Goal: Task Accomplishment & Management: Complete application form

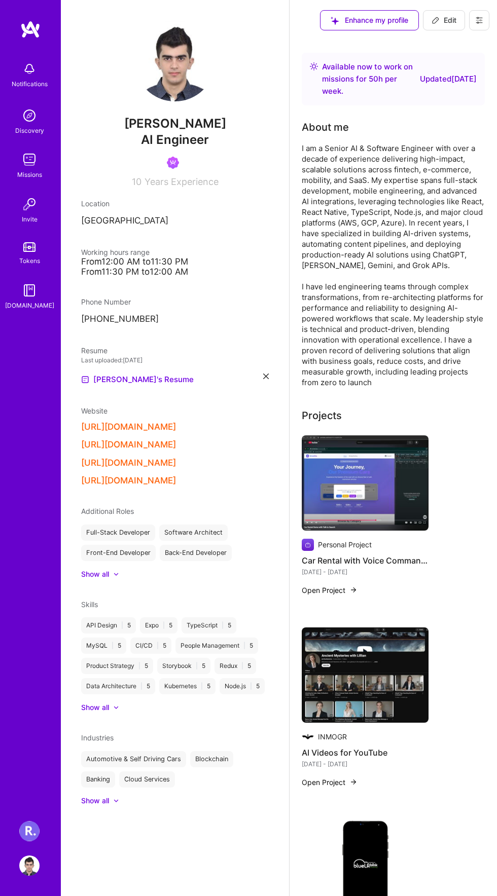
click at [37, 171] on div "Missions" at bounding box center [29, 175] width 25 height 10
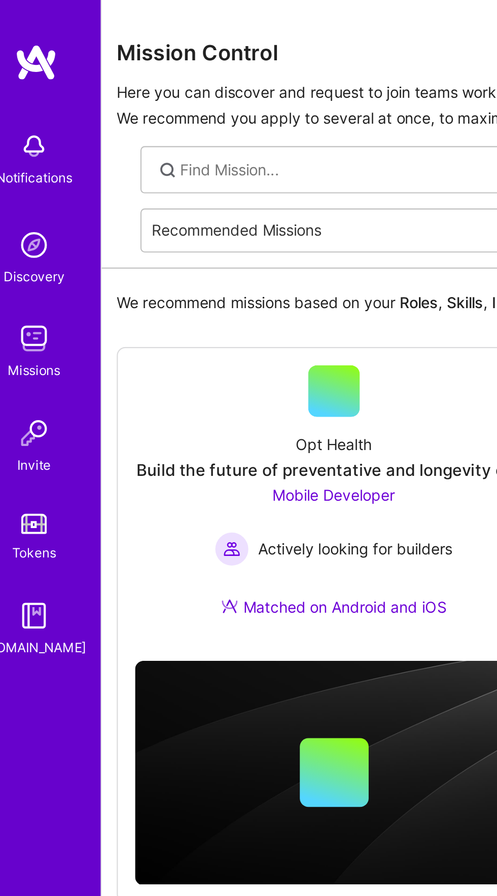
click at [99, 53] on p "Here you can discover and request to join teams working on meaningful missions …" at bounding box center [278, 49] width 421 height 24
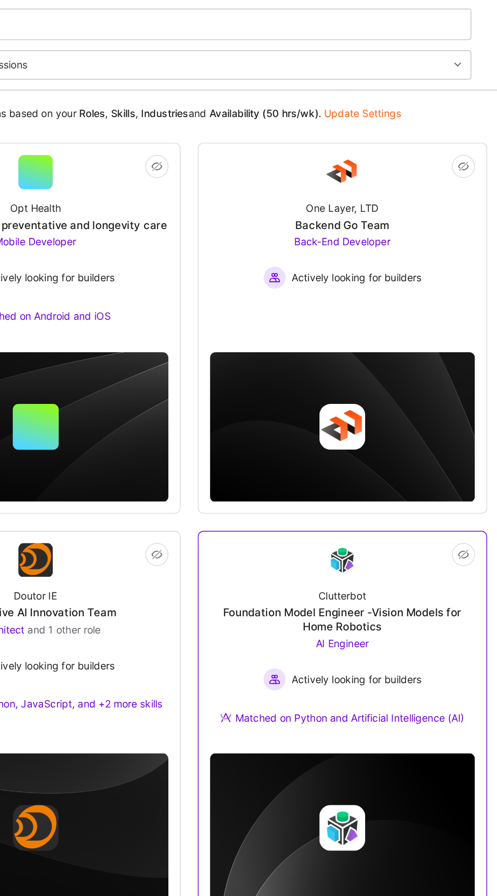
click at [440, 515] on div "AI Engineer Actively looking for builders" at bounding box center [387, 531] width 112 height 39
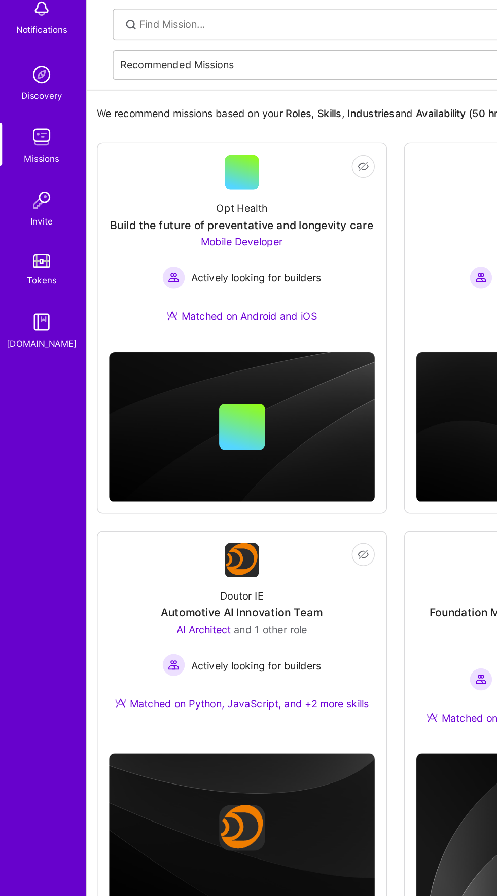
click at [35, 167] on img at bounding box center [29, 159] width 20 height 20
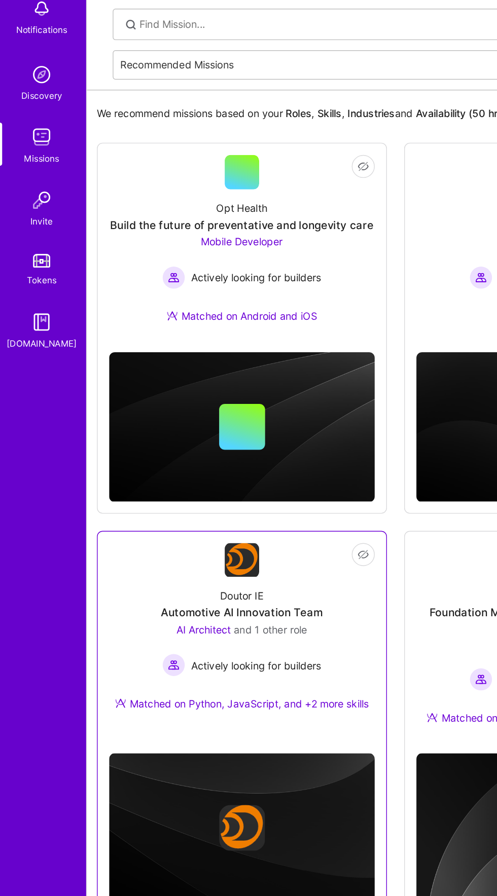
click at [216, 504] on span "and 1 other role" at bounding box center [191, 507] width 52 height 9
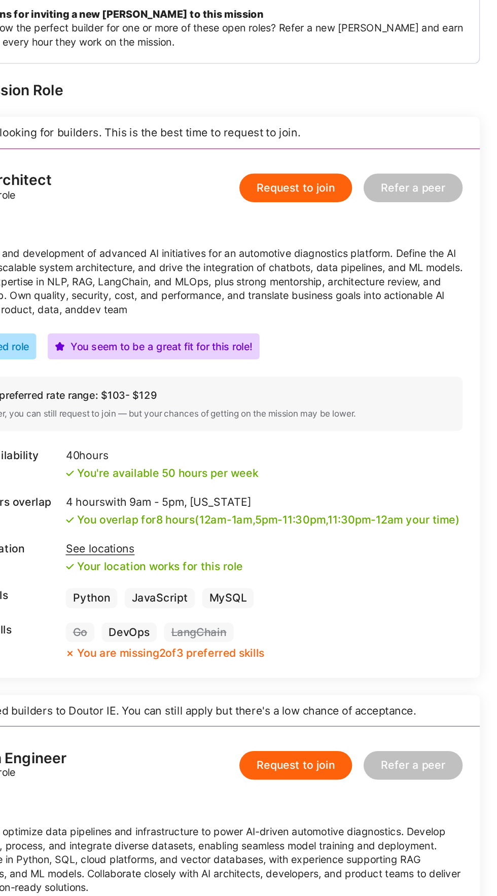
scroll to position [136, 0]
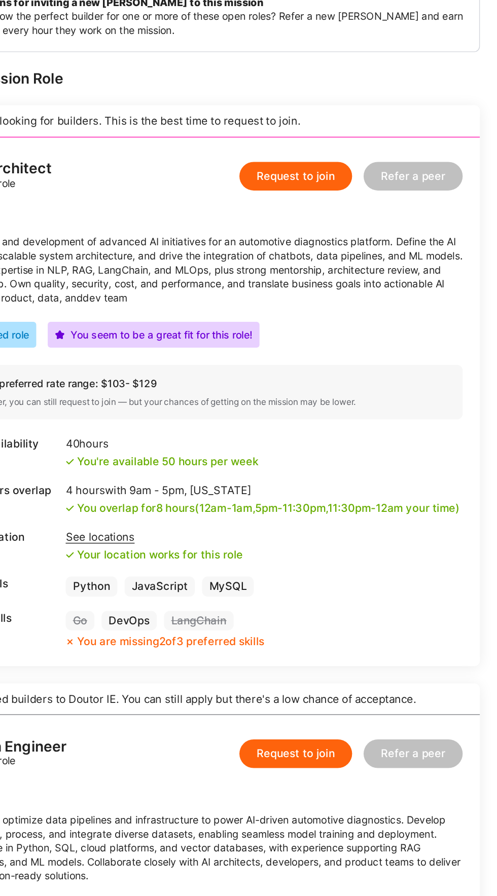
click at [360, 201] on button "Request to join" at bounding box center [355, 199] width 80 height 20
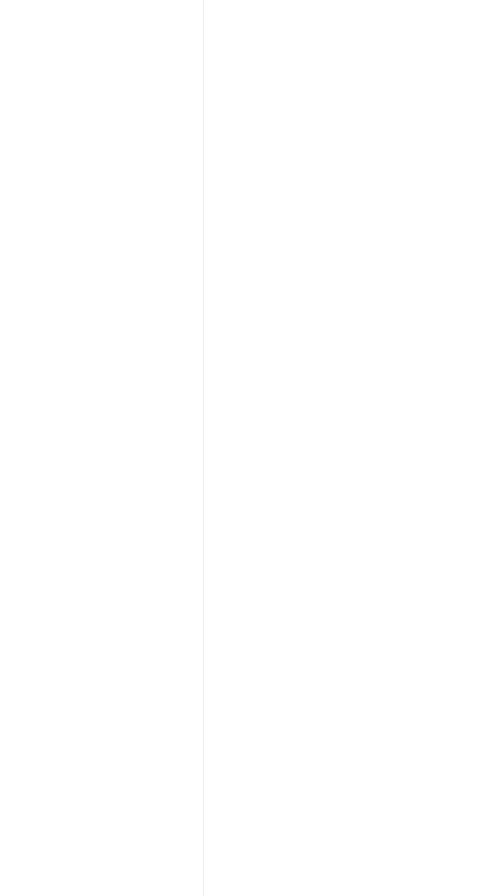
select select "AE"
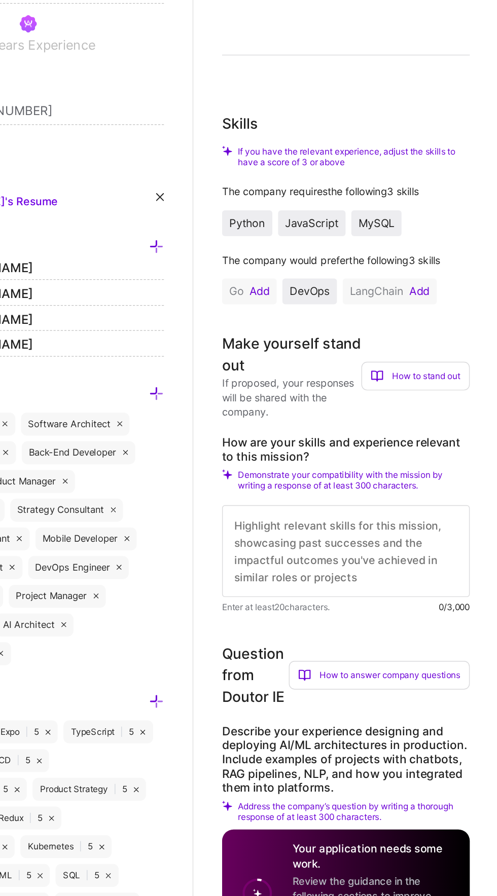
click at [449, 418] on button "Add" at bounding box center [449, 417] width 14 height 8
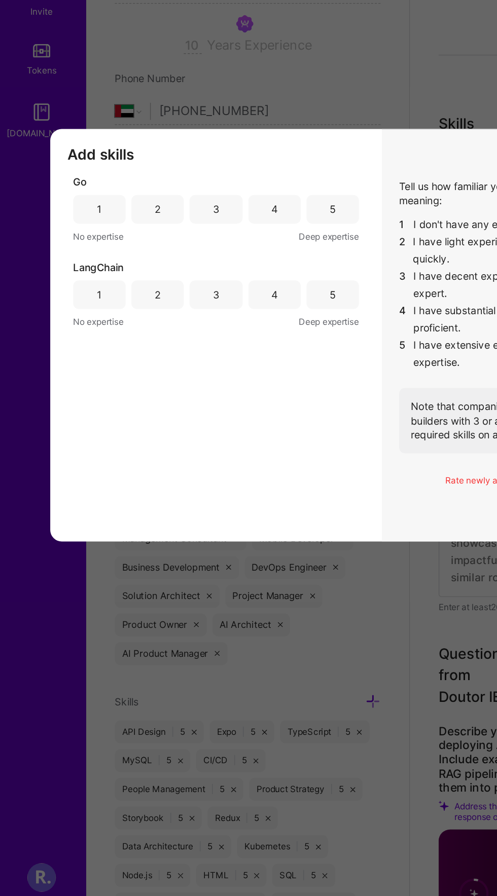
click at [65, 369] on div "1" at bounding box center [70, 359] width 37 height 20
click at [196, 425] on div "4" at bounding box center [194, 420] width 5 height 10
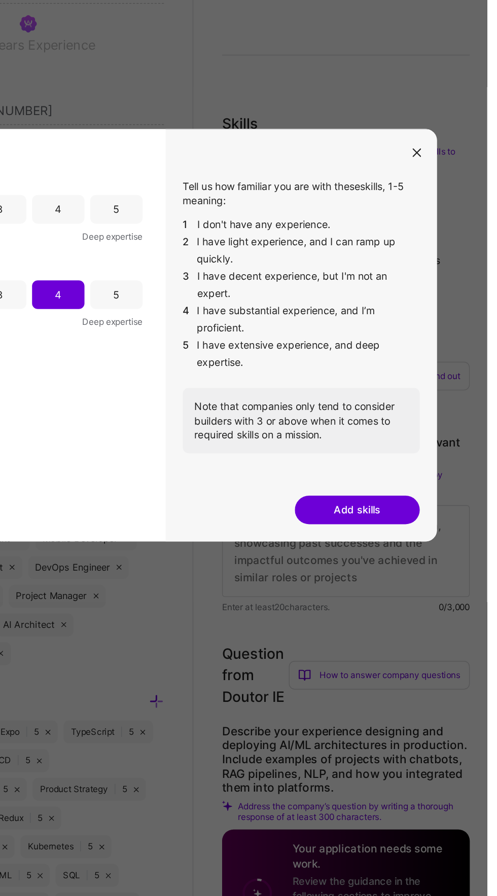
click at [424, 581] on button "Add skills" at bounding box center [405, 571] width 88 height 20
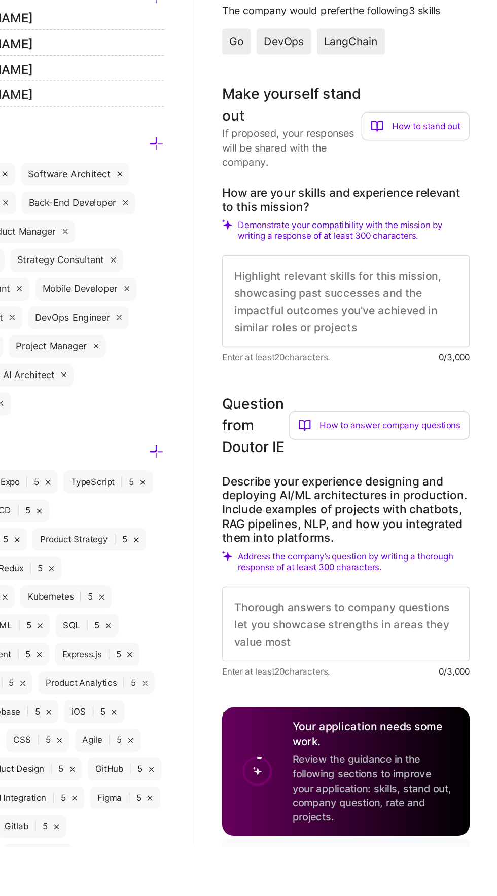
click at [423, 513] on textarea at bounding box center [397, 510] width 175 height 65
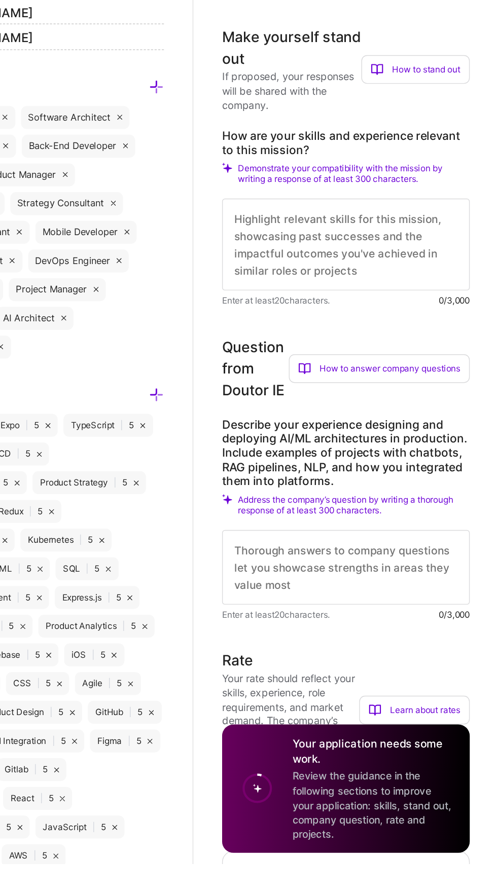
scroll to position [183, 0]
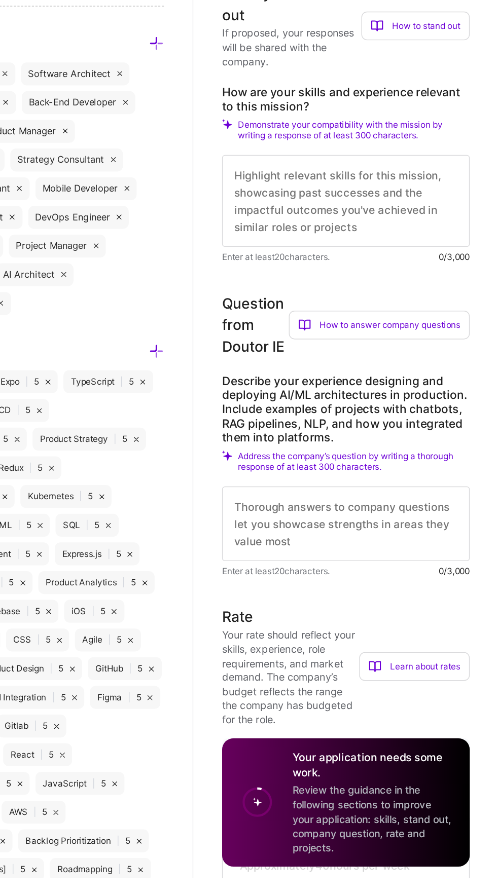
click at [416, 497] on div "How to answer company questions" at bounding box center [421, 505] width 128 height 20
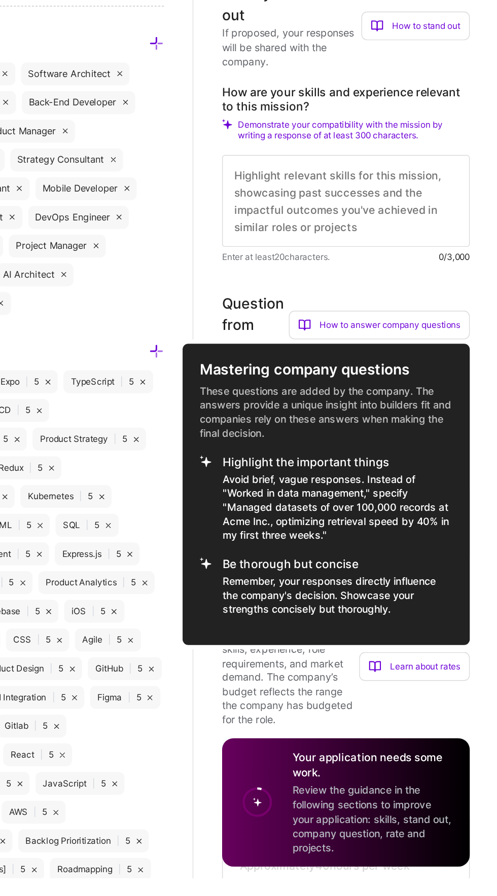
click at [428, 411] on div at bounding box center [248, 448] width 497 height 896
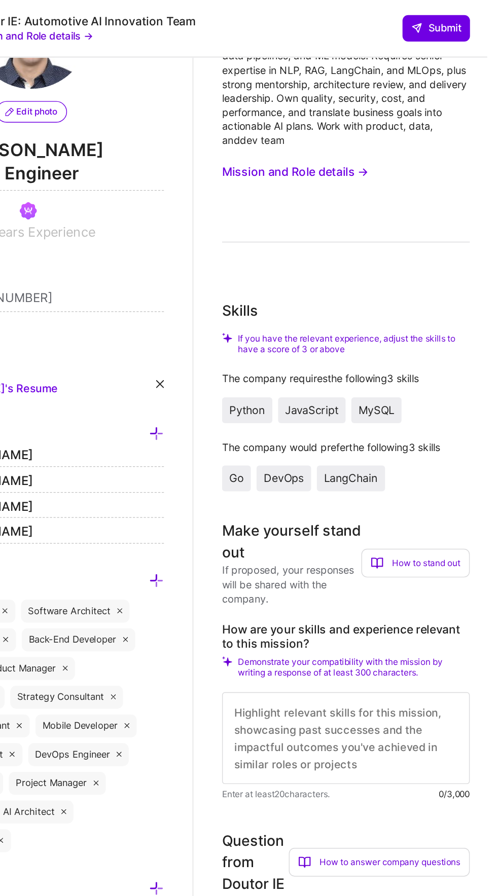
scroll to position [79, 0]
click at [405, 116] on button "Mission and Role details →" at bounding box center [361, 121] width 103 height 18
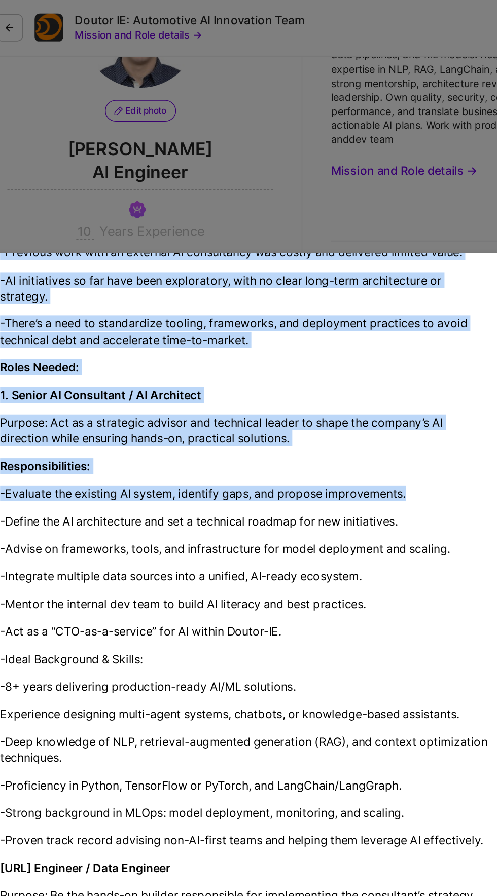
scroll to position [1241, 0]
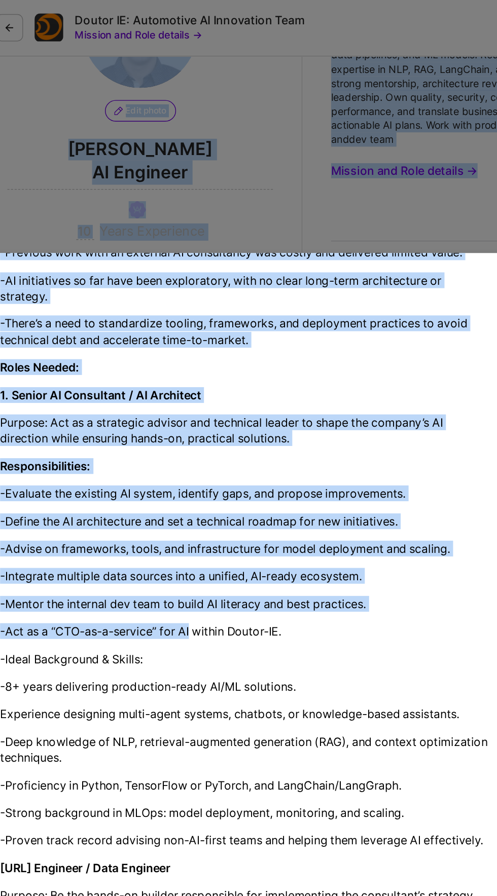
click at [303, 480] on p "-8+ years delivering production-ready AI/ML solutions." at bounding box center [248, 485] width 345 height 11
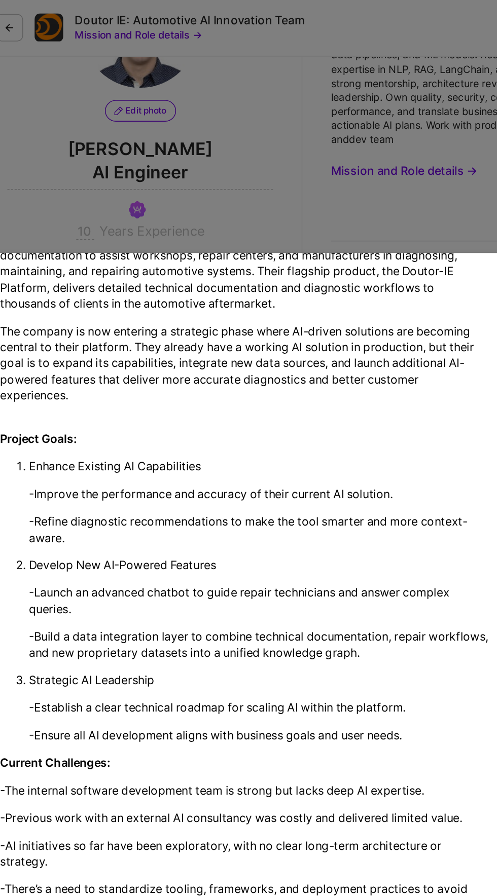
scroll to position [0, 0]
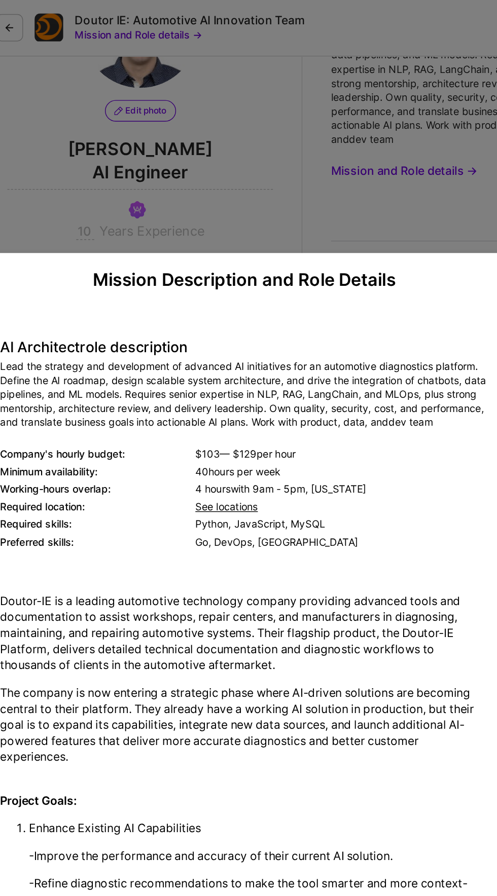
click at [364, 91] on div "Mission Description and Role Details AI Architect role description Lead the str…" at bounding box center [248, 448] width 497 height 896
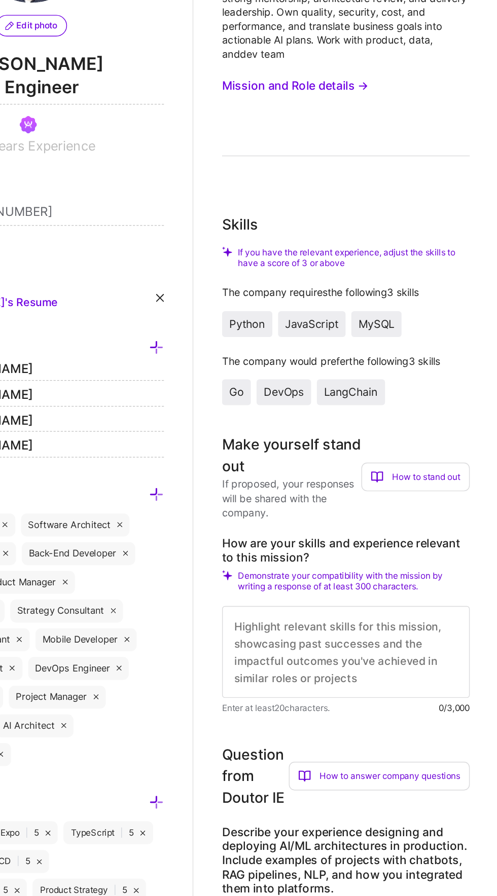
scroll to position [79, 0]
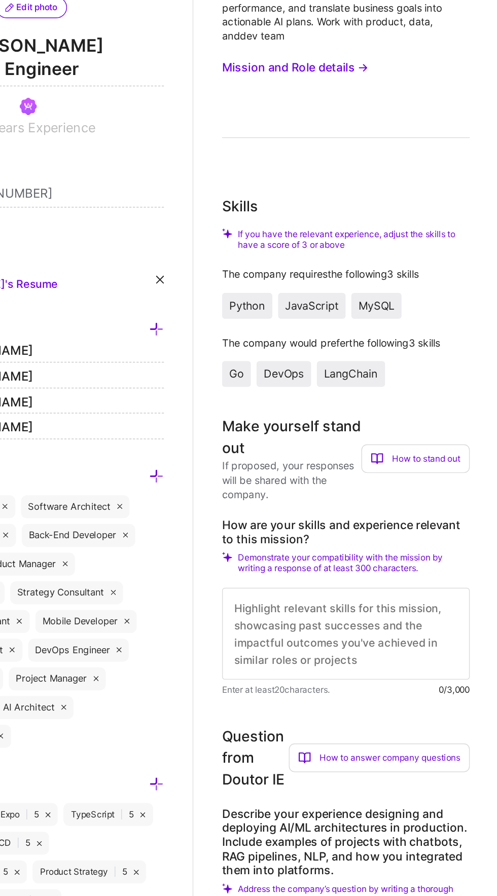
click at [424, 509] on textarea at bounding box center [397, 521] width 175 height 65
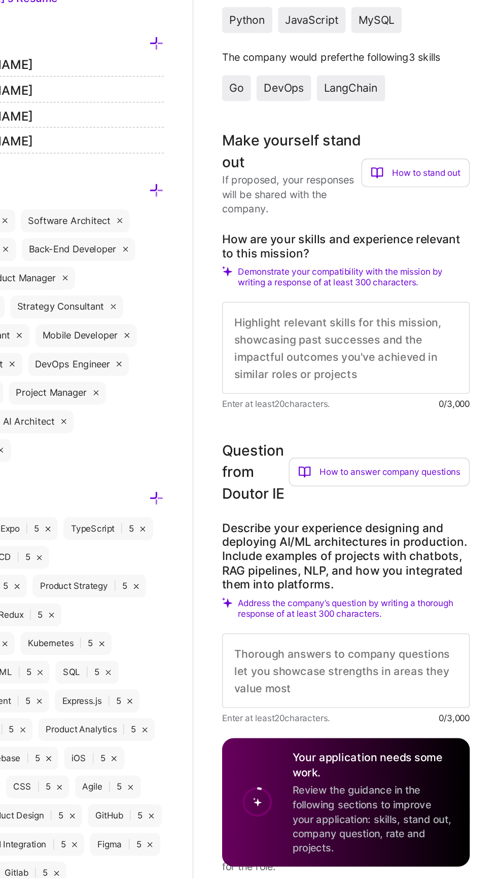
click at [386, 505] on textarea at bounding box center [397, 521] width 175 height 65
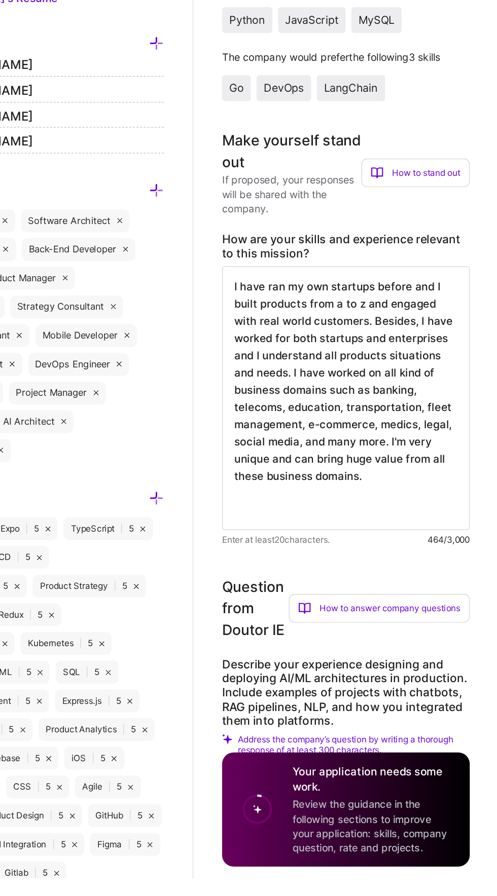
click at [411, 637] on textarea "I have ran my own startups before and I built products from a to z and engaged …" at bounding box center [397, 557] width 175 height 186
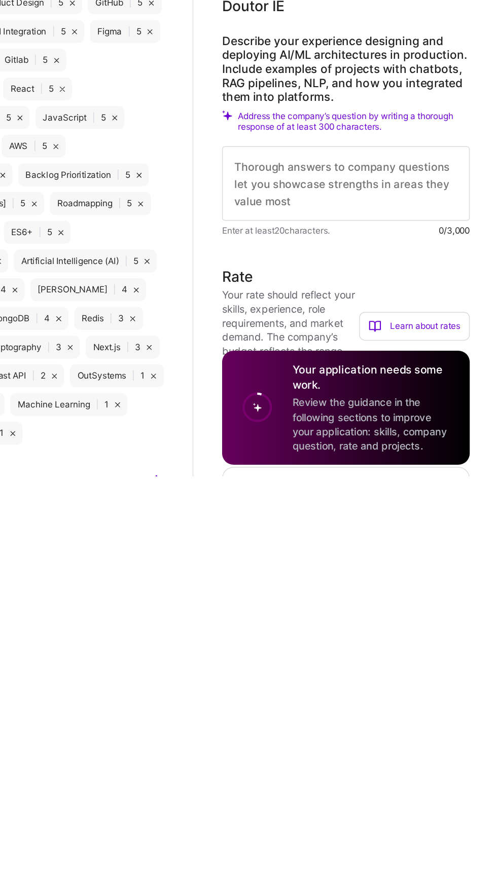
scroll to position [369, 0]
type textarea "I have ran my own startups before and I built products from a to z and engaged …"
click at [427, 677] on textarea at bounding box center [397, 689] width 175 height 53
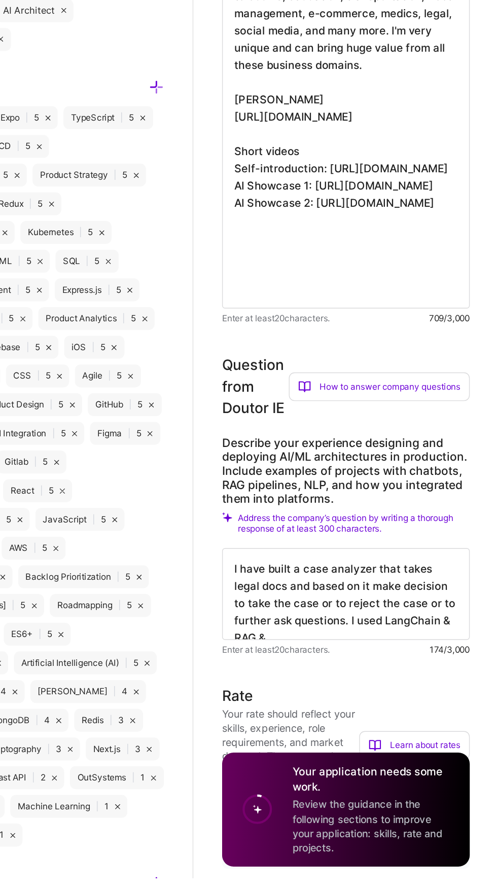
scroll to position [370, 0]
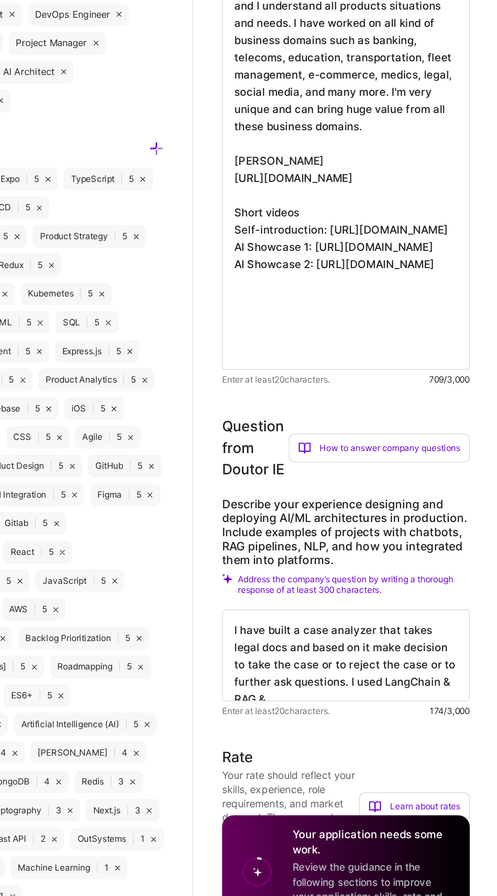
click at [422, 684] on textarea "I have built a case analyzer that takes legal docs and based on it make decisio…" at bounding box center [397, 694] width 175 height 65
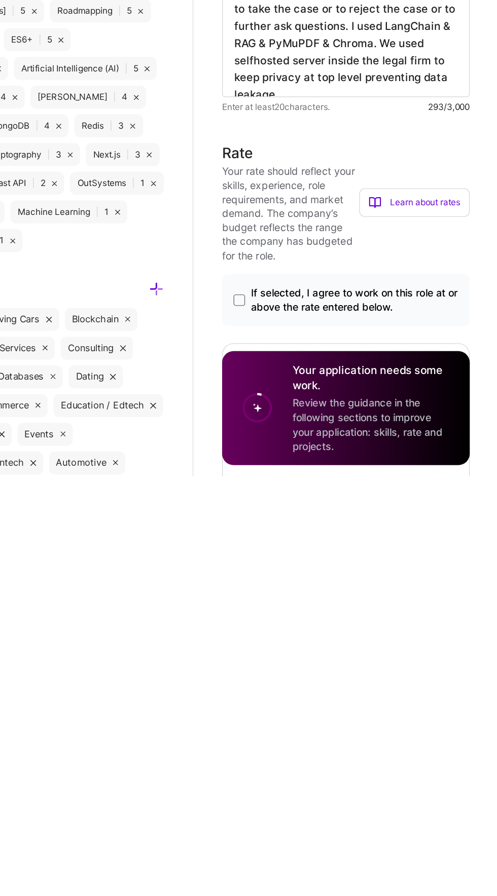
scroll to position [524, 0]
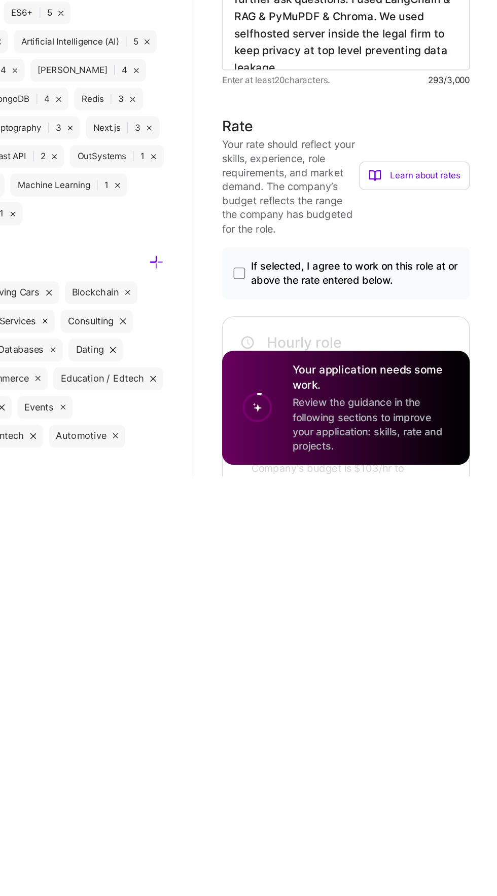
type textarea "I have built a case analyzer that takes legal docs and based on it make decisio…"
click at [430, 755] on span "If selected, I agree to work on this role at or above the rate entered below." at bounding box center [403, 752] width 146 height 20
click at [0, 0] on input "If selected, I agree to work on this role at or above the rate entered below." at bounding box center [0, 0] width 0 height 0
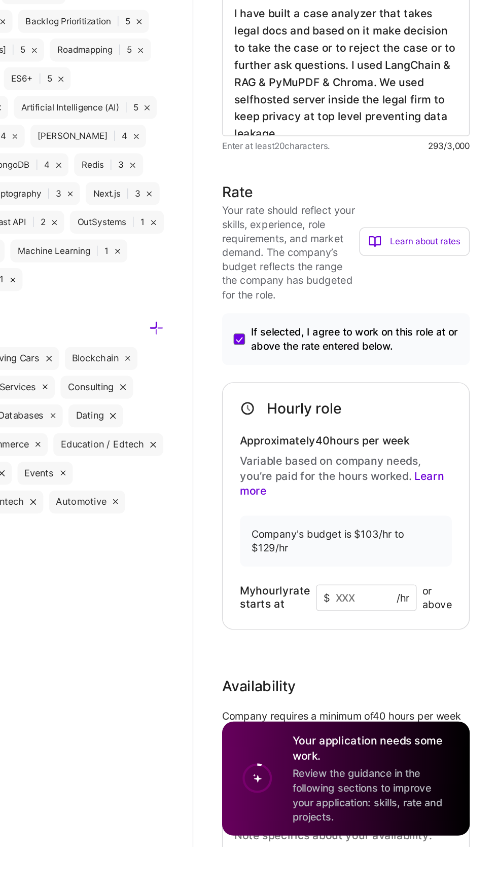
scroll to position [741, 0]
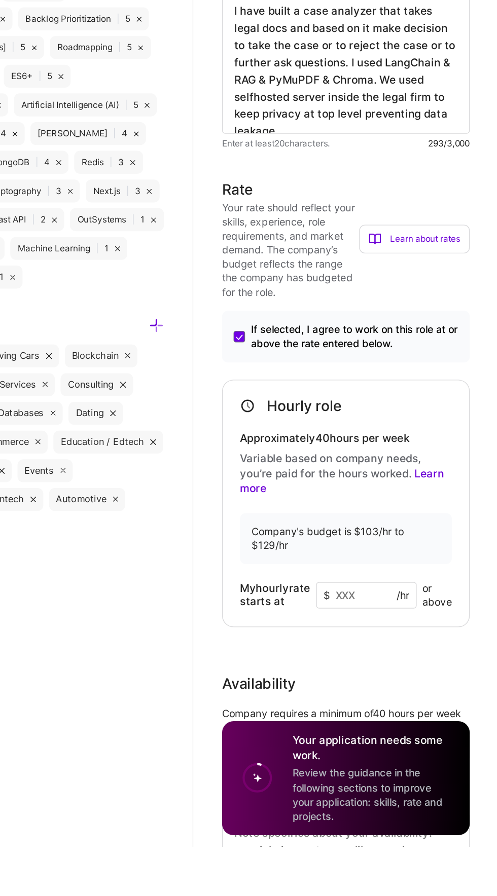
click at [407, 719] on input at bounding box center [411, 718] width 71 height 19
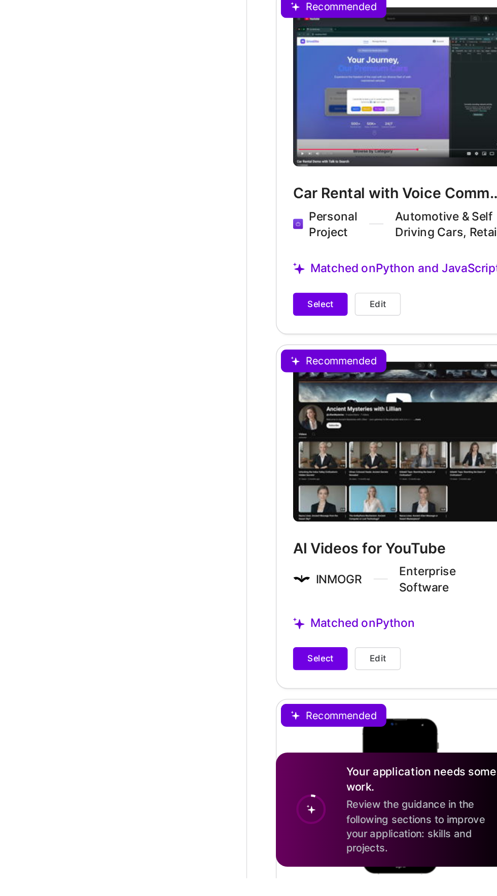
scroll to position [1684, 0]
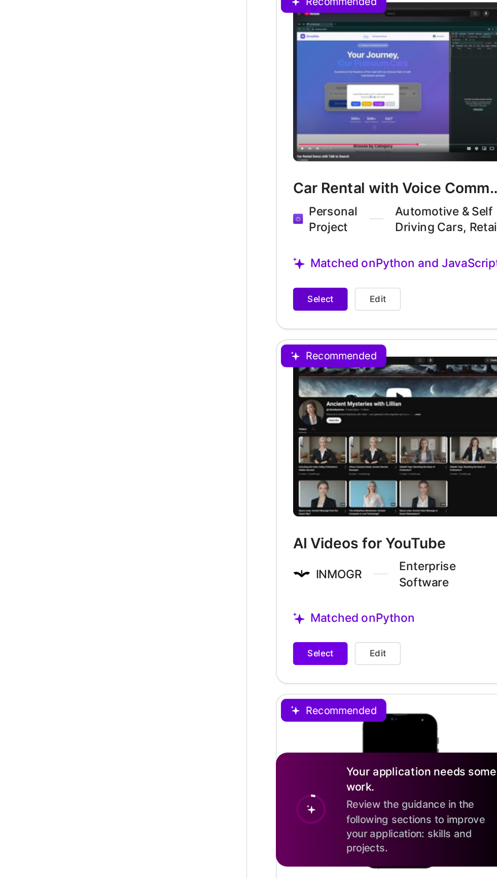
type input "103"
click at [345, 485] on span "Select" at bounding box center [341, 486] width 18 height 9
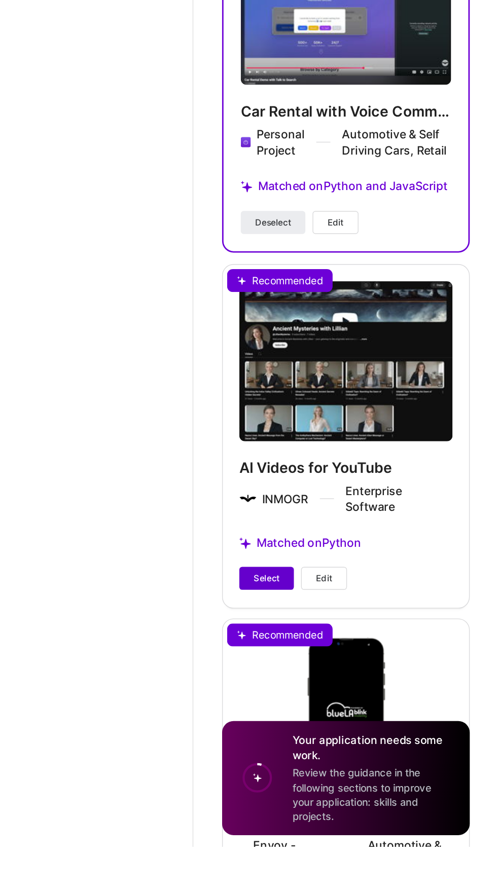
click at [341, 711] on span "Select" at bounding box center [341, 706] width 18 height 9
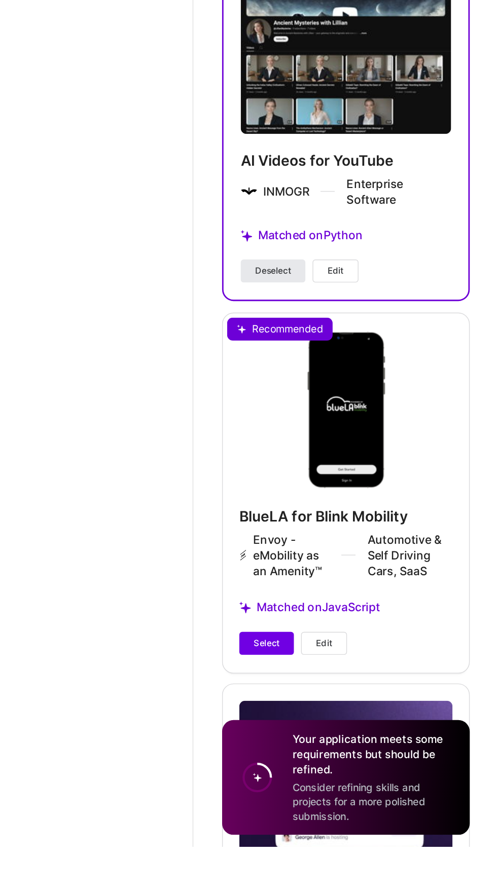
scroll to position [1933, 0]
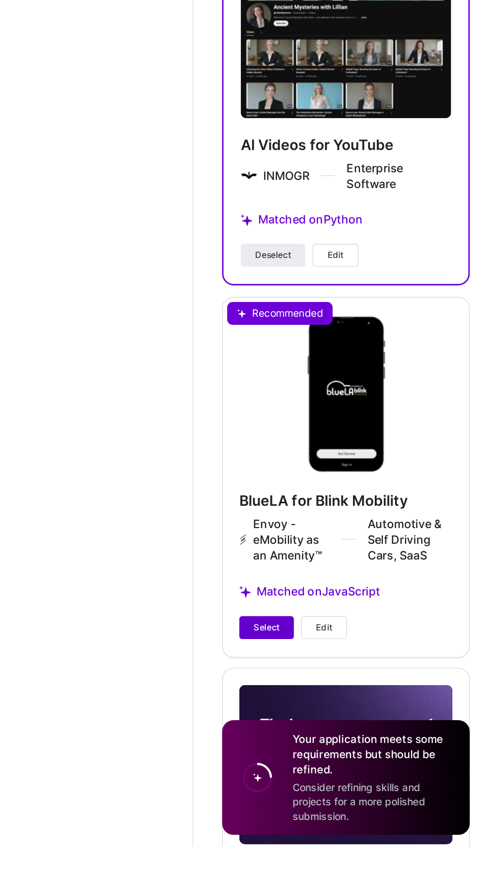
click at [344, 741] on button "Select" at bounding box center [341, 741] width 39 height 16
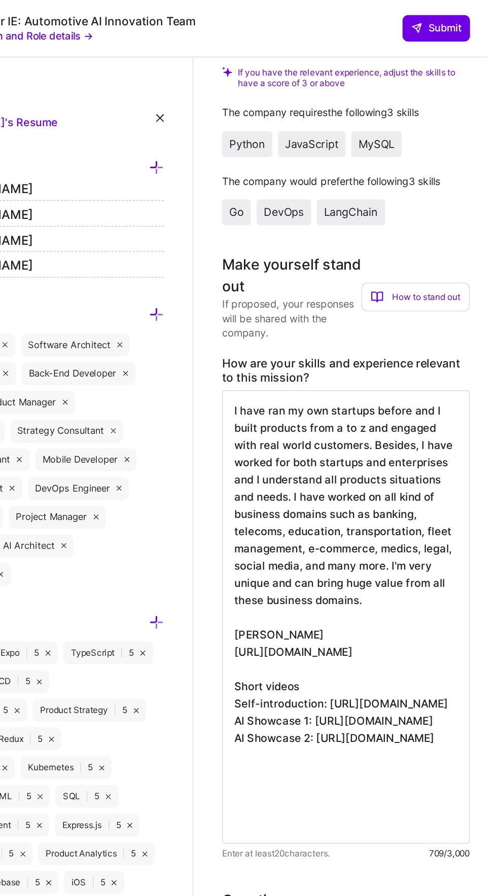
scroll to position [0, 0]
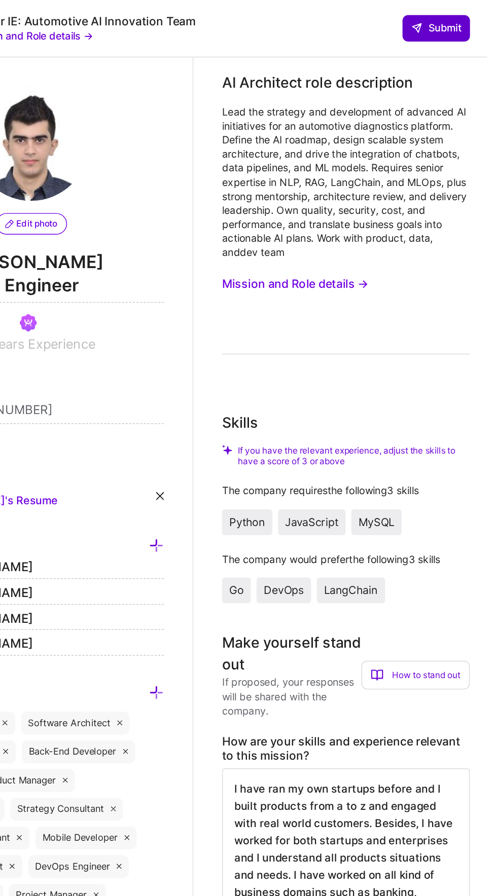
click at [470, 22] on span "Submit" at bounding box center [460, 20] width 35 height 10
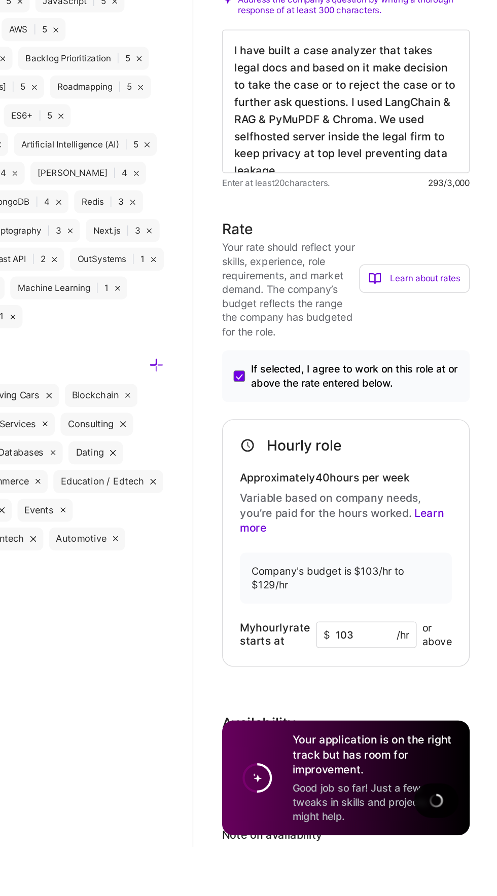
scroll to position [849, 0]
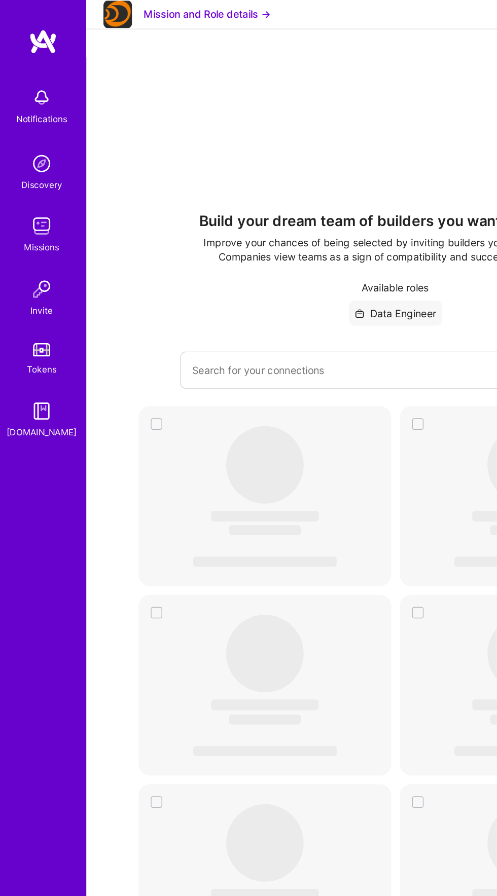
click at [169, 15] on button "Mission and Role details →" at bounding box center [146, 10] width 90 height 10
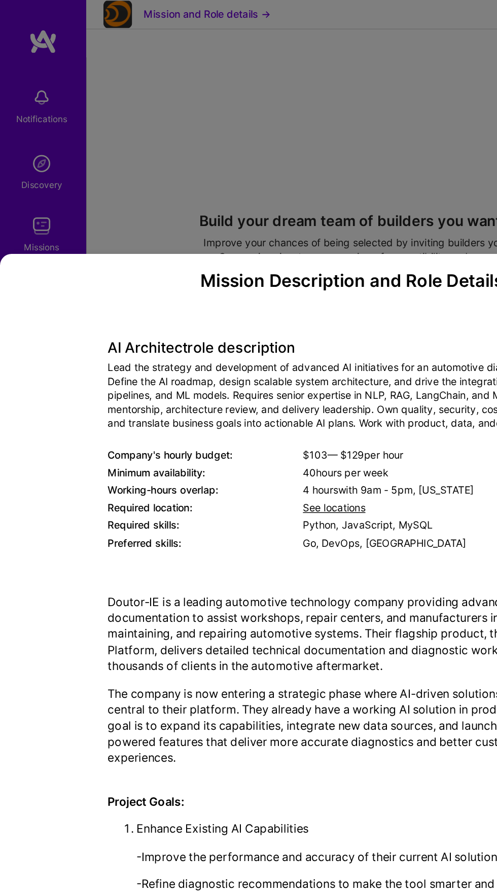
click at [165, 25] on div "Mission Description and Role Details AI Architect role description Lead the str…" at bounding box center [248, 448] width 497 height 896
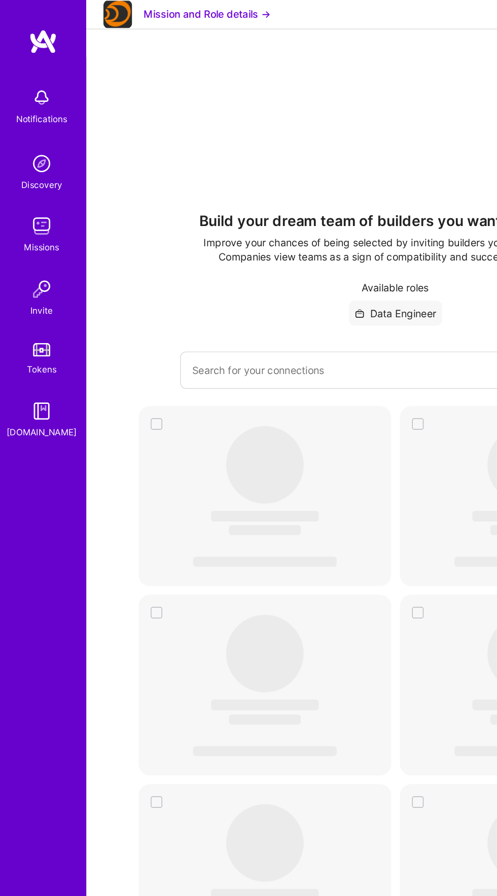
click at [79, 15] on img at bounding box center [83, 11] width 20 height 20
click at [25, 174] on div "Missions" at bounding box center [29, 175] width 25 height 10
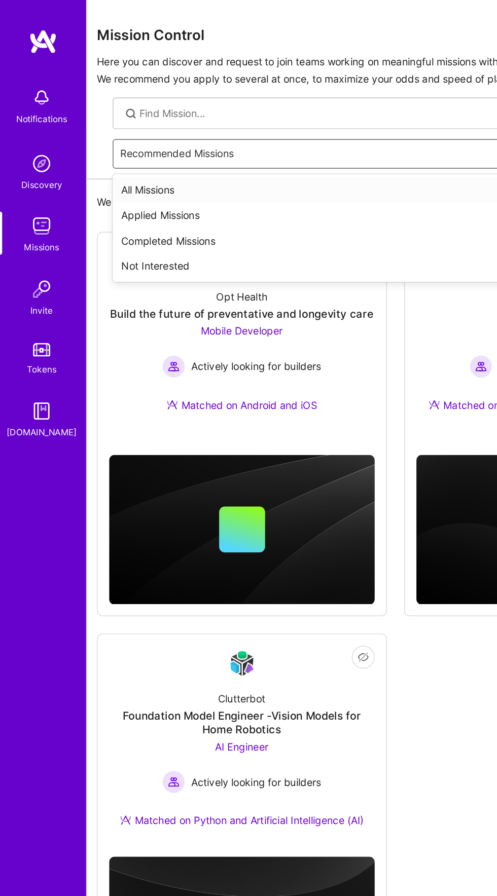
click at [256, 155] on div "Applied Missions" at bounding box center [279, 152] width 399 height 18
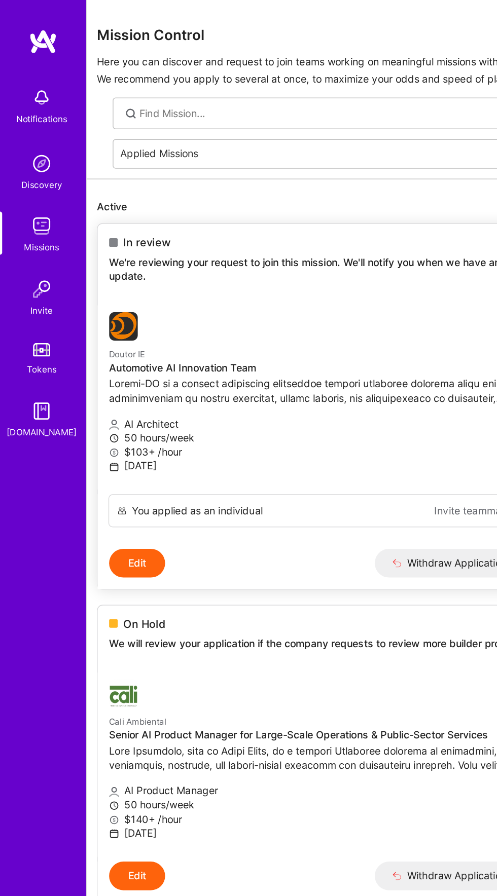
click at [88, 237] on img at bounding box center [87, 230] width 20 height 20
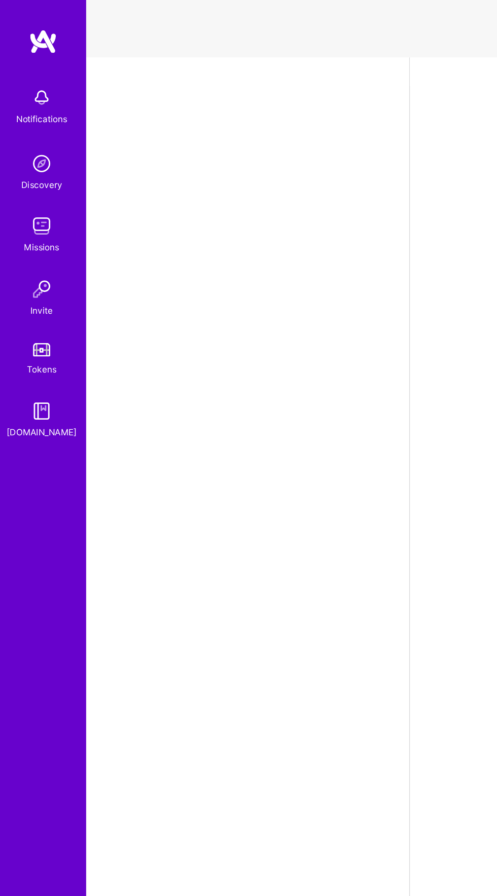
select select "AE"
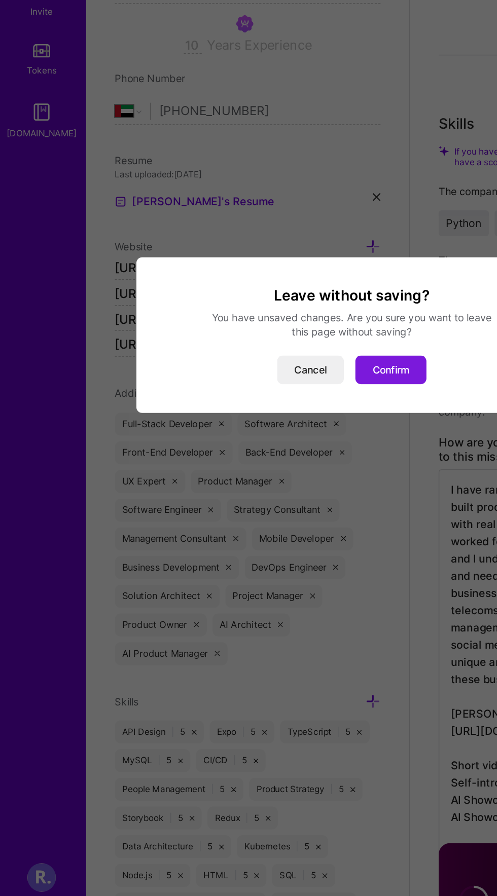
click at [284, 475] on button "Confirm" at bounding box center [276, 473] width 50 height 20
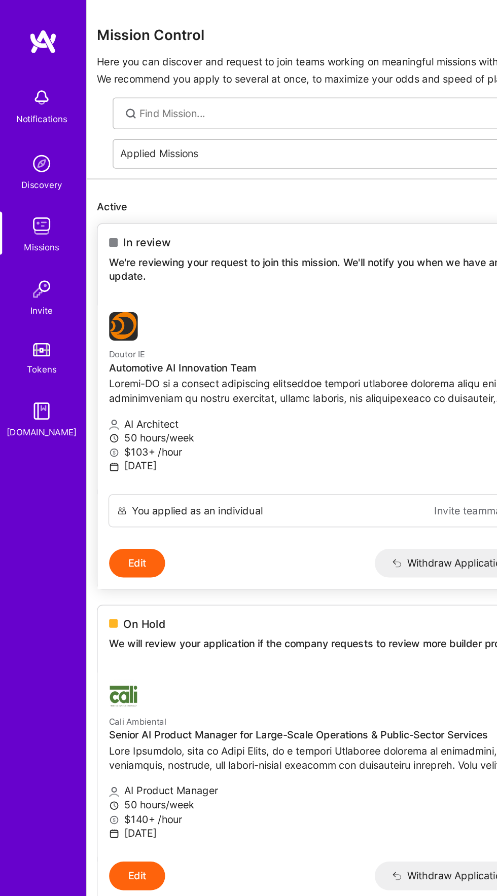
click at [88, 237] on img at bounding box center [87, 230] width 20 height 20
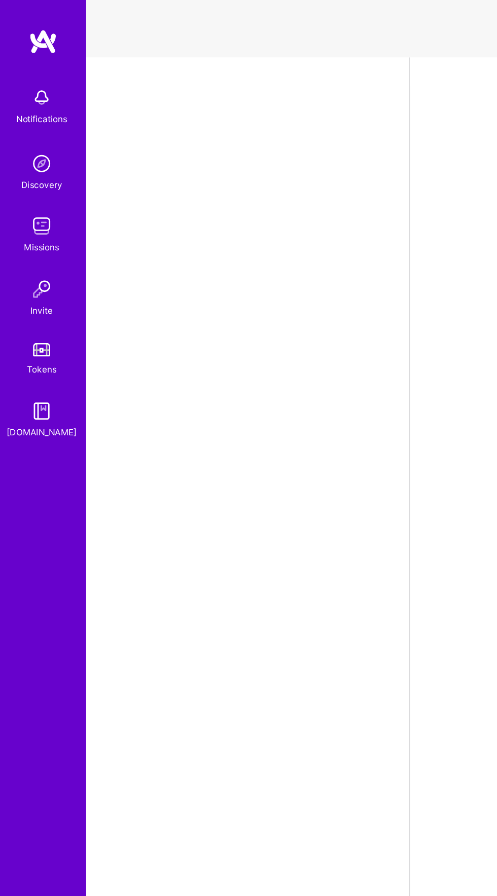
select select "AE"
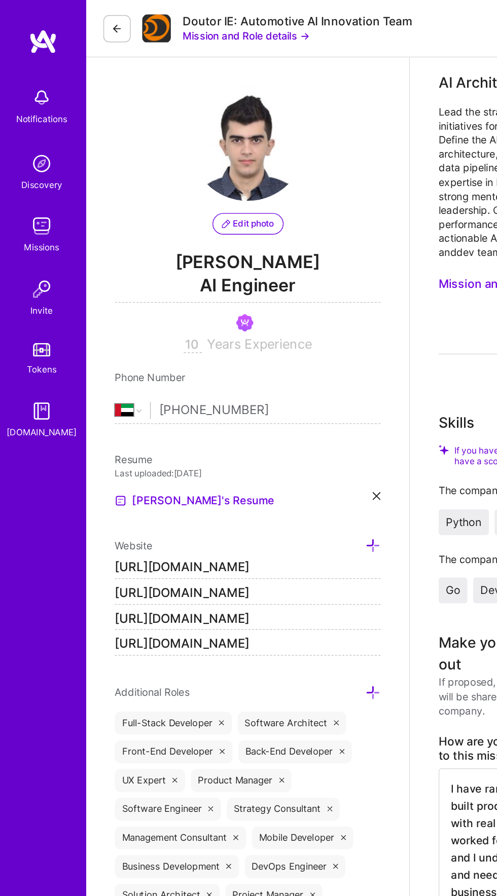
click at [193, 24] on button "Mission and Role details →" at bounding box center [174, 25] width 90 height 10
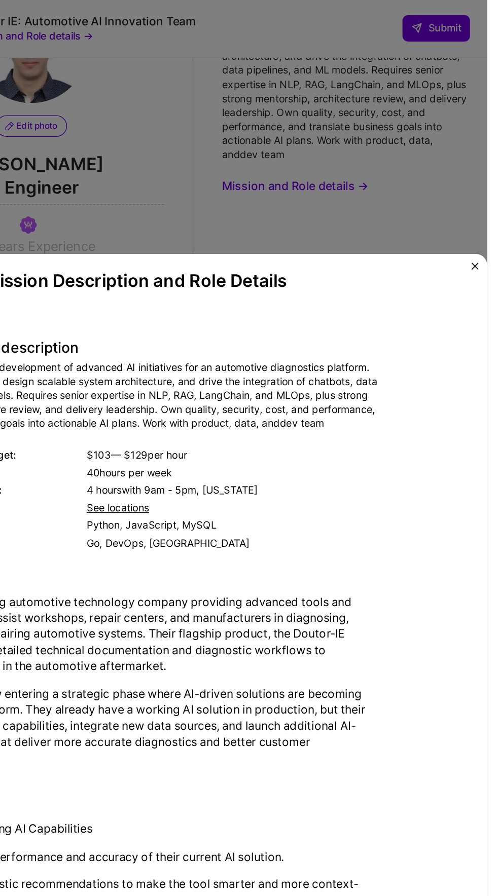
scroll to position [68, 0]
click at [487, 185] on img "Close" at bounding box center [487, 187] width 5 height 5
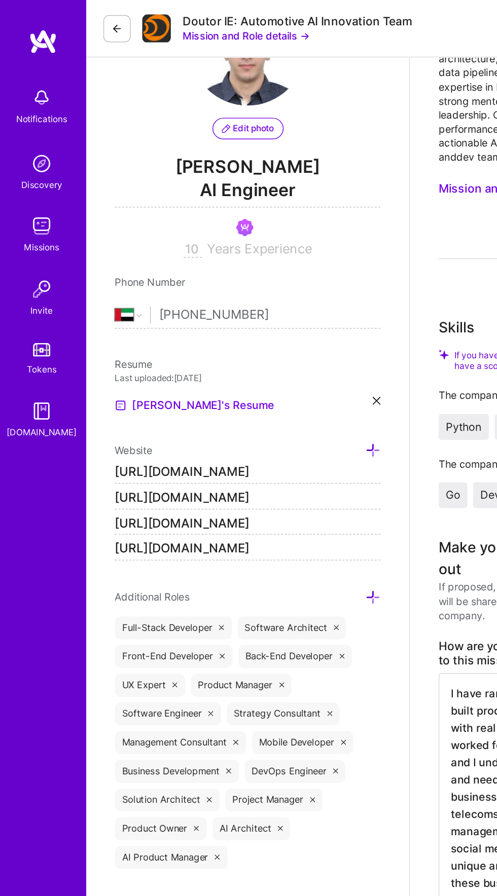
scroll to position [0, 0]
